Goal: Entertainment & Leisure: Browse casually

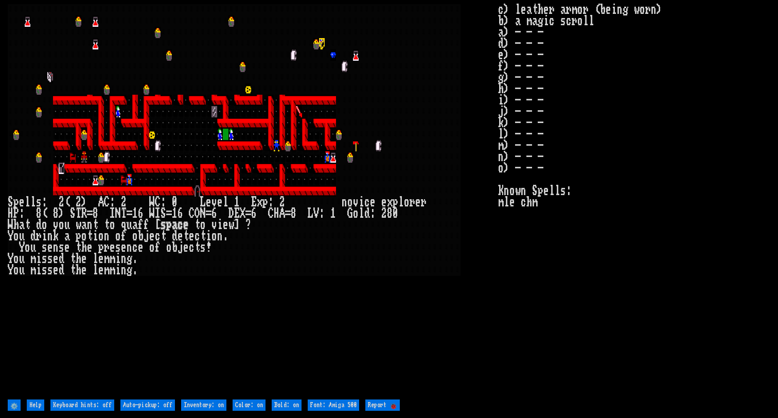
click at [344, 352] on larn at bounding box center [253, 200] width 491 height 393
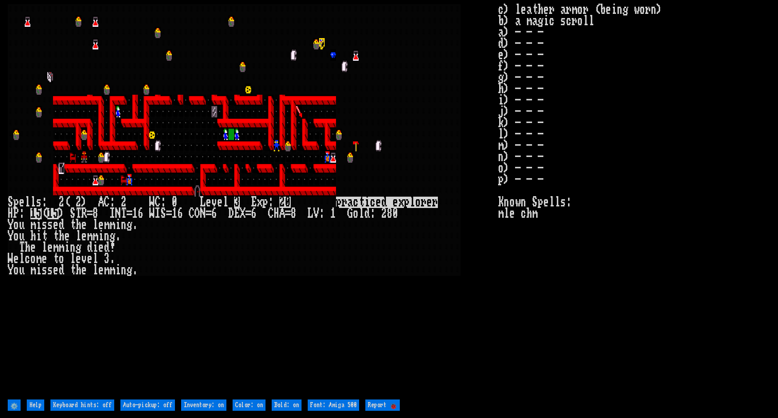
click at [497, 273] on larn at bounding box center [253, 200] width 491 height 393
